Goal: Find specific page/section: Find specific page/section

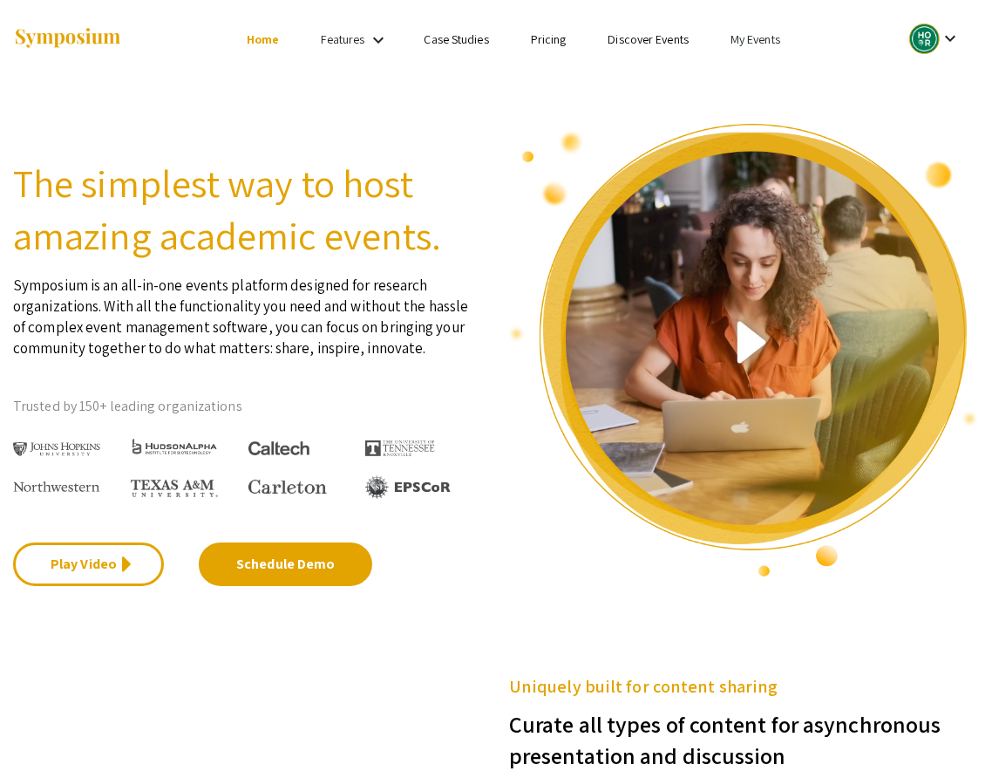
click at [766, 37] on link "My Events" at bounding box center [756, 39] width 50 height 16
click at [768, 78] on button "Events I've organized" at bounding box center [783, 78] width 149 height 42
